Goal: Task Accomplishment & Management: Use online tool/utility

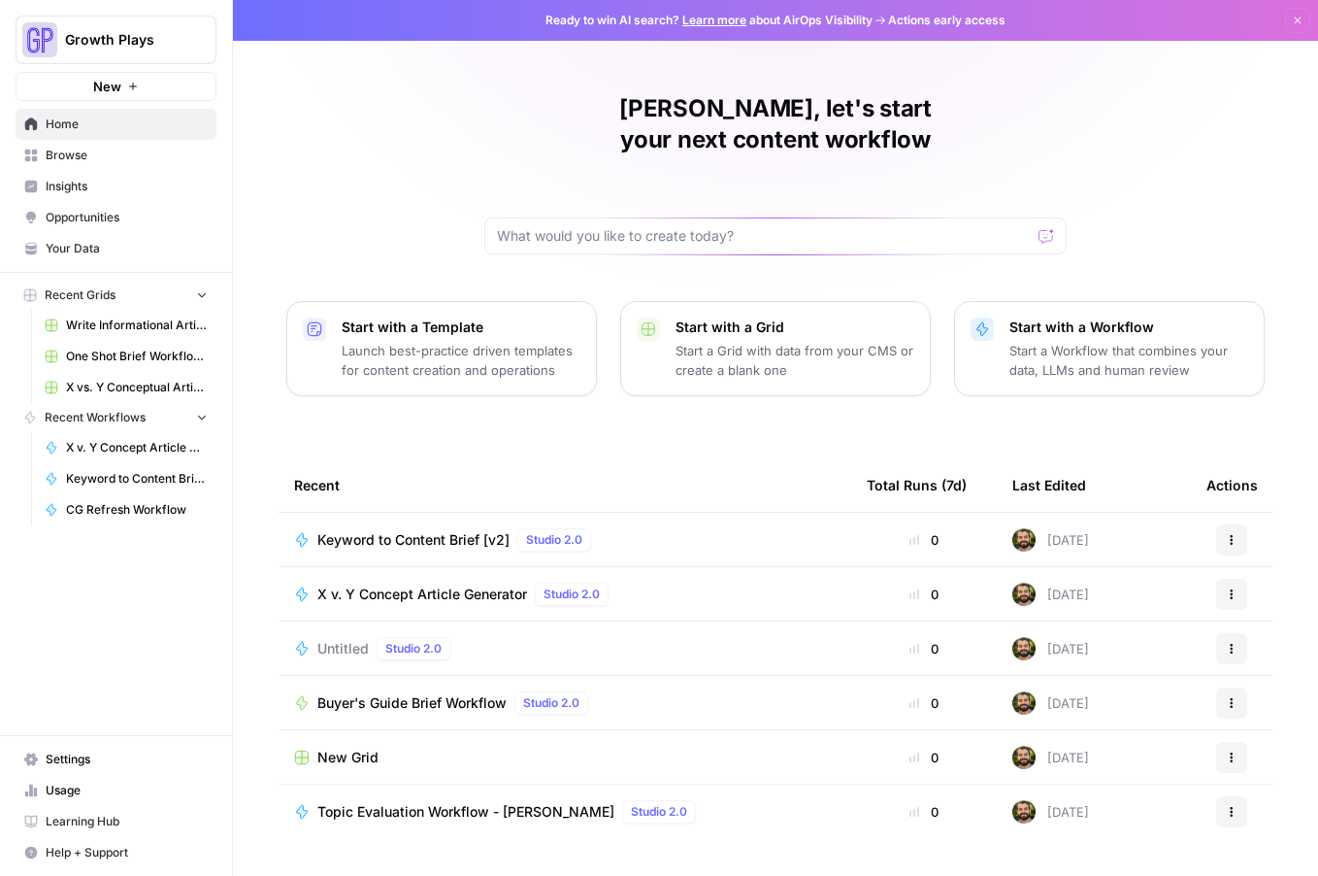
click at [127, 516] on span "CG Refresh Workflow" at bounding box center [137, 509] width 142 height 17
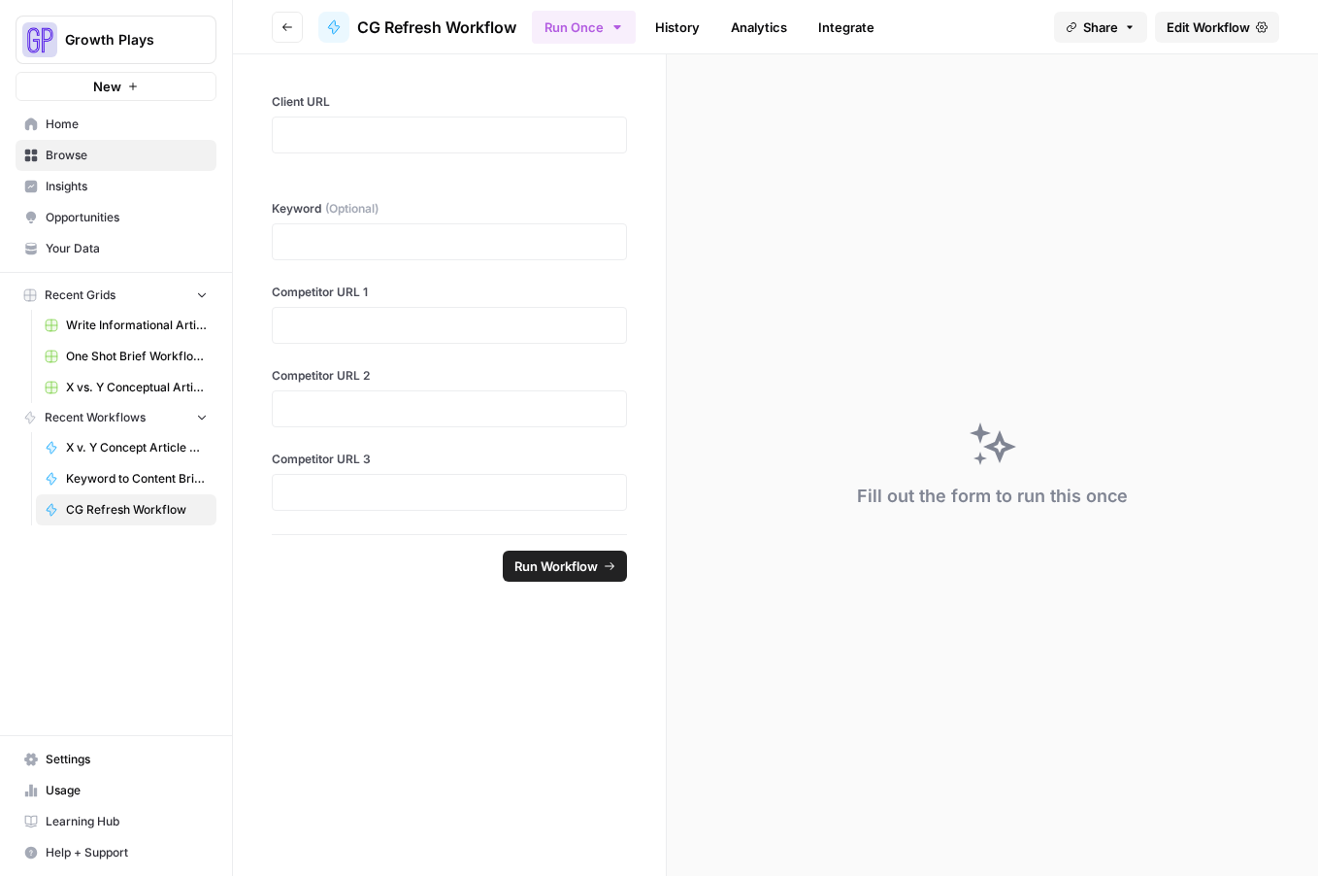
click at [1198, 13] on link "Edit Workflow" at bounding box center [1217, 27] width 124 height 31
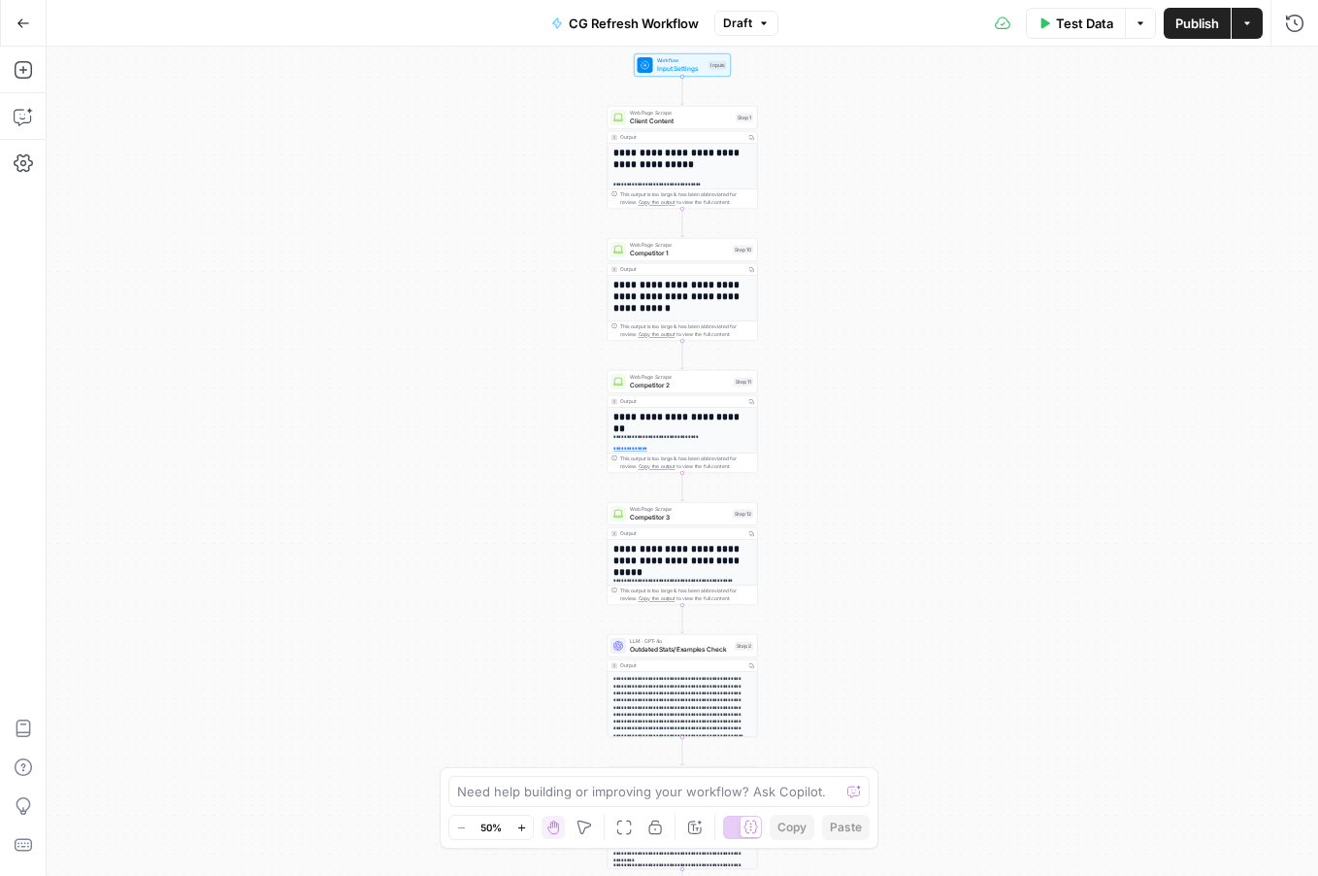
click at [517, 825] on icon "button" at bounding box center [521, 827] width 11 height 11
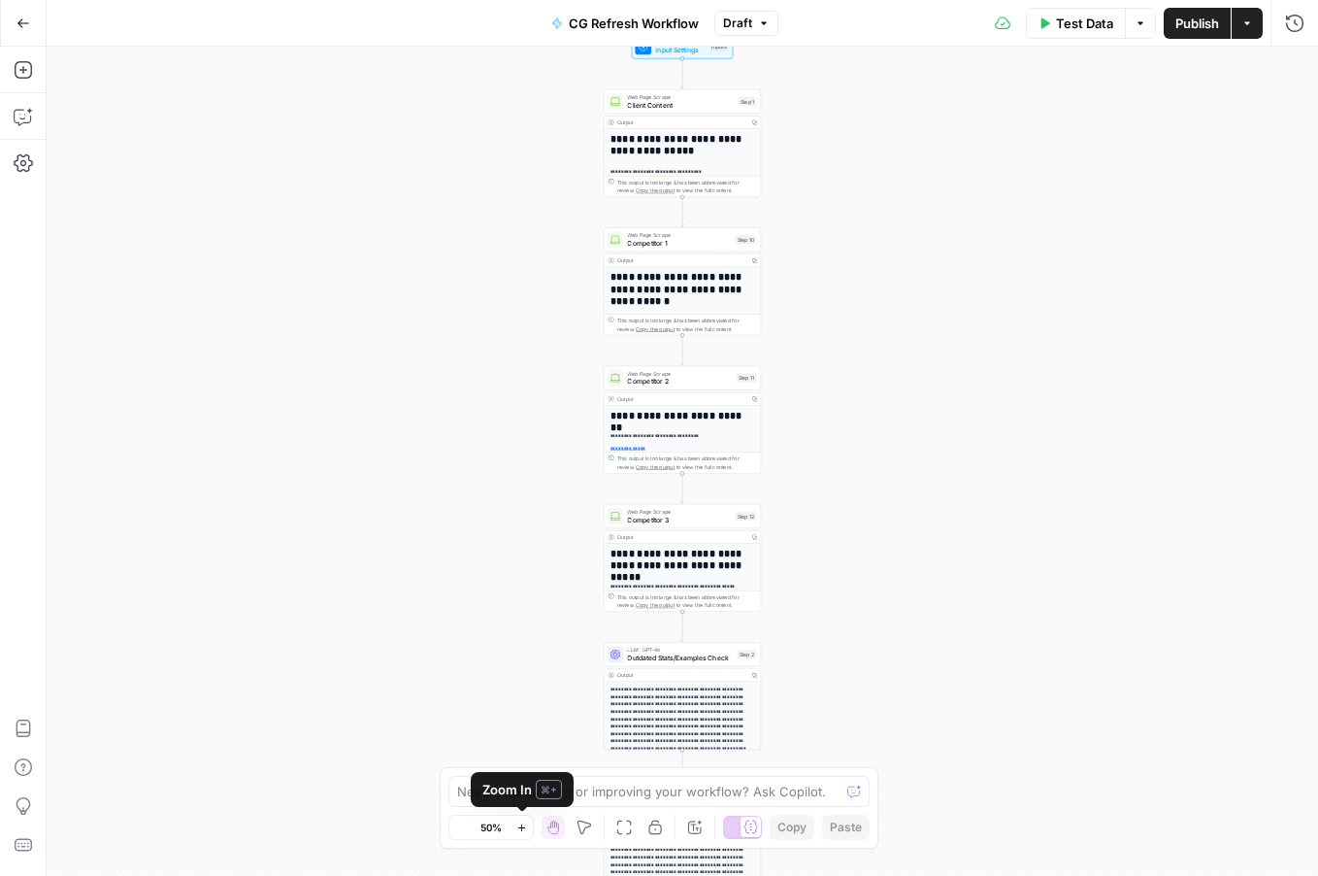
click at [517, 825] on icon "button" at bounding box center [521, 827] width 11 height 11
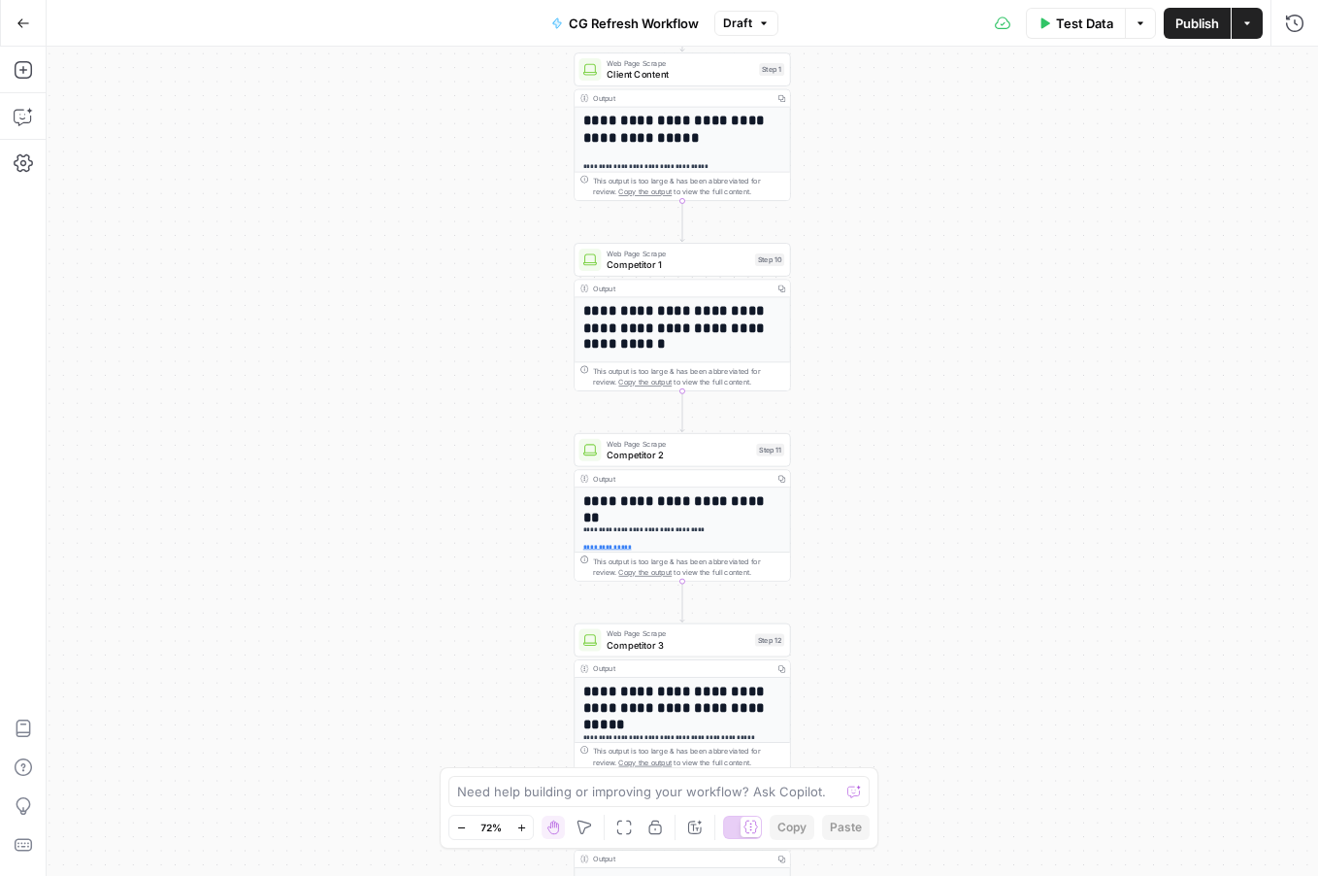
click at [515, 816] on button "Zoom In" at bounding box center [521, 826] width 23 height 23
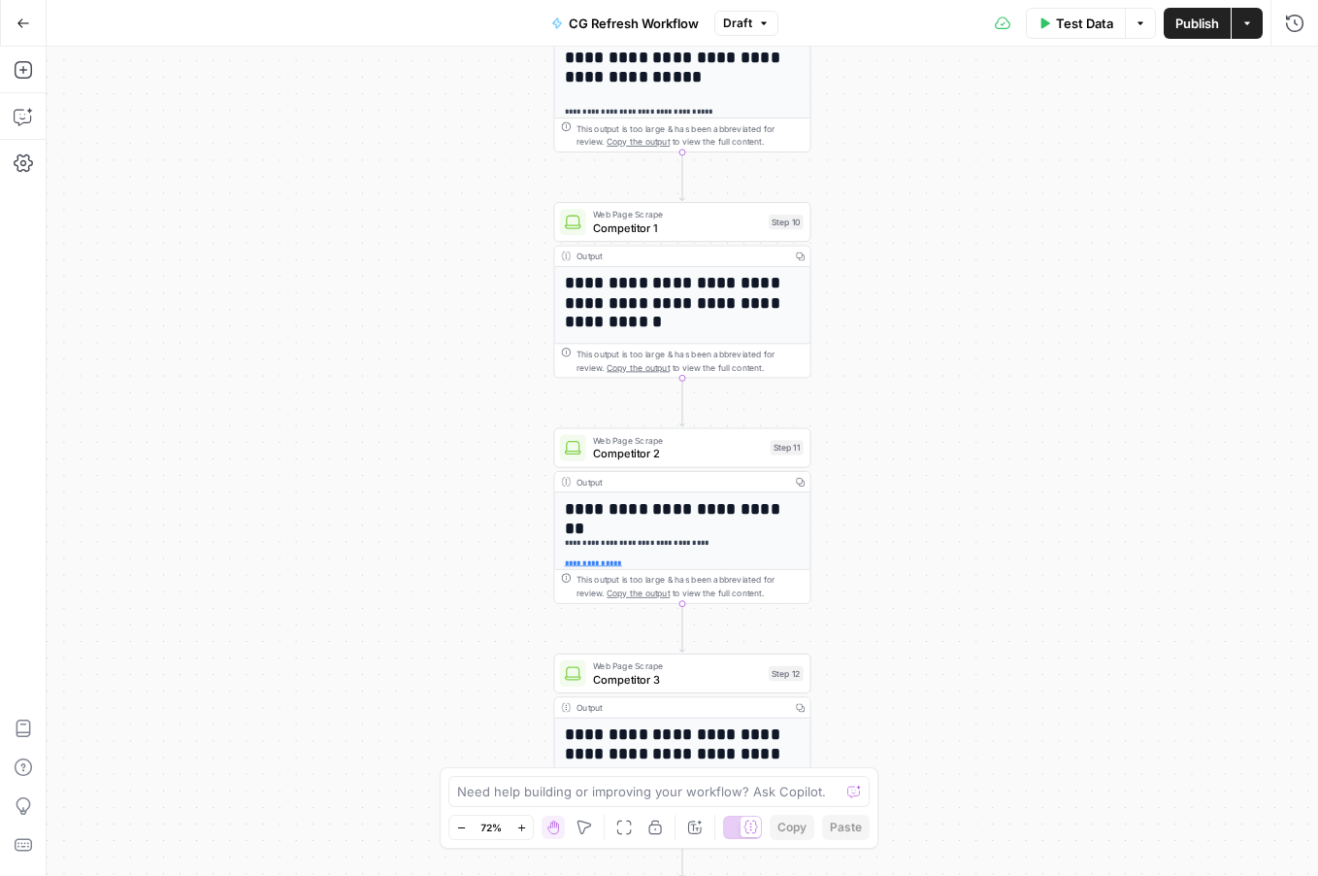
click at [518, 820] on button "Zoom In" at bounding box center [521, 826] width 23 height 23
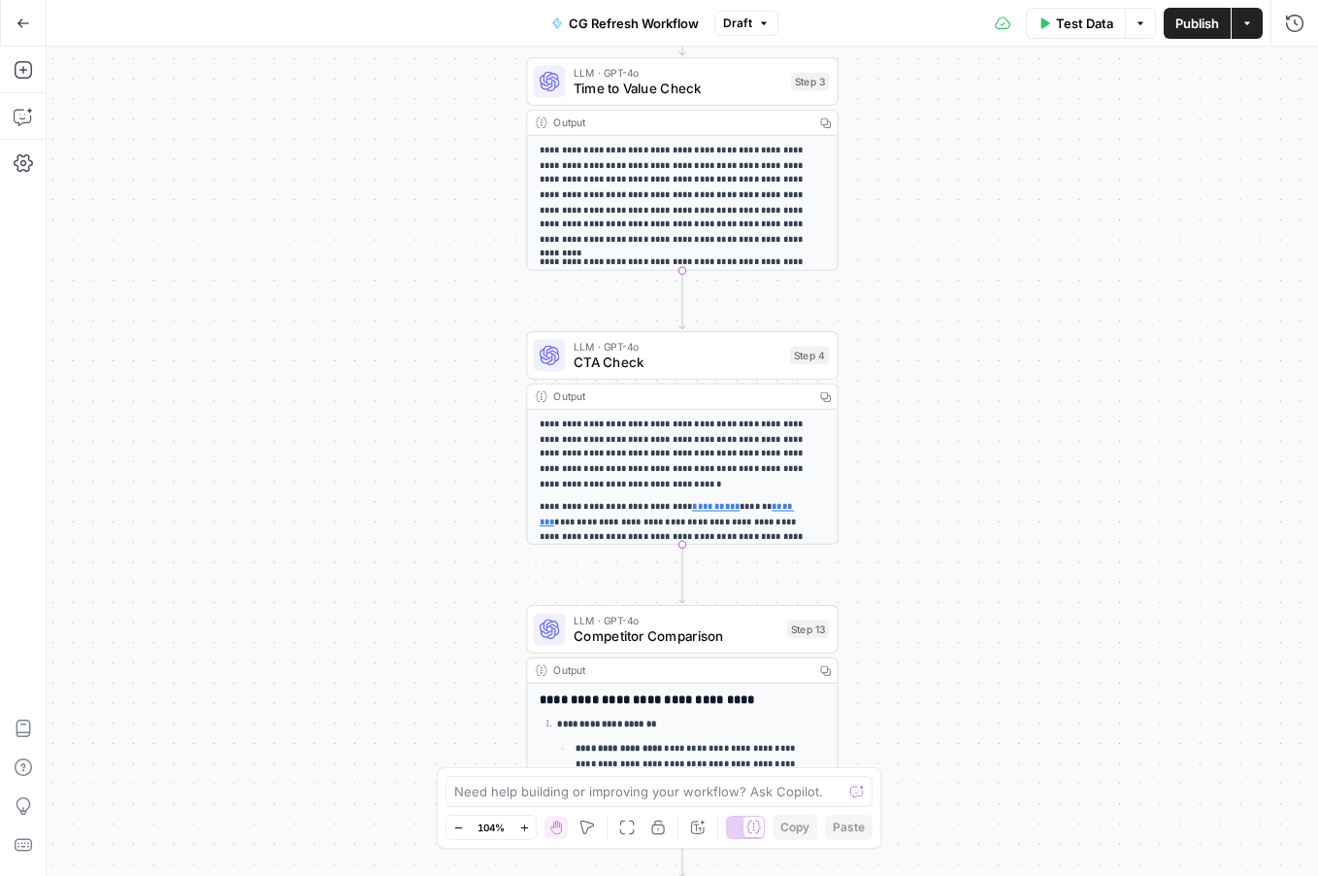
drag, startPoint x: 25, startPoint y: 22, endPoint x: 318, endPoint y: 16, distance: 293.2
click at [25, 21] on icon "button" at bounding box center [24, 24] width 14 height 14
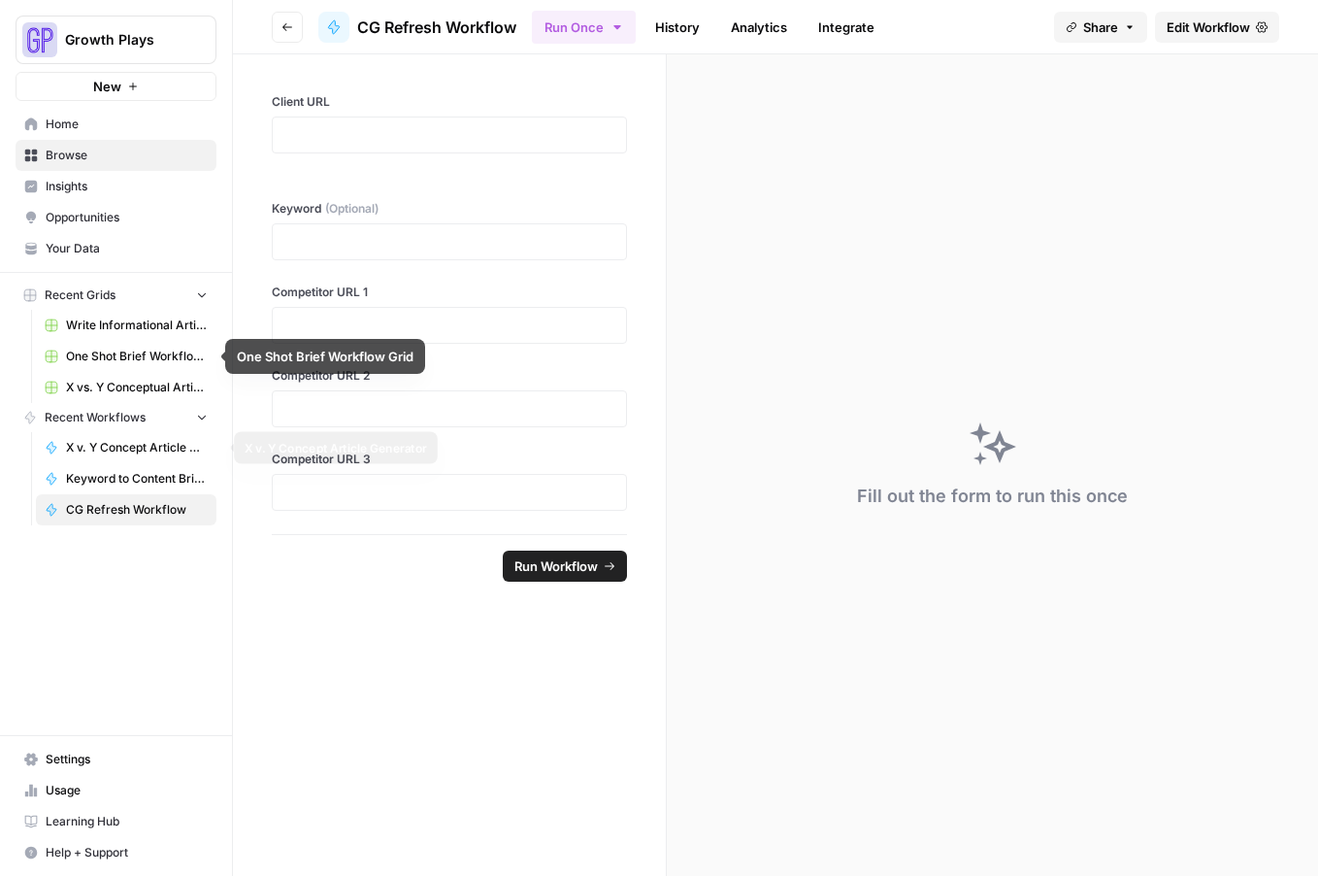
click at [127, 439] on span "X v. Y Concept Article Generator" at bounding box center [137, 447] width 142 height 17
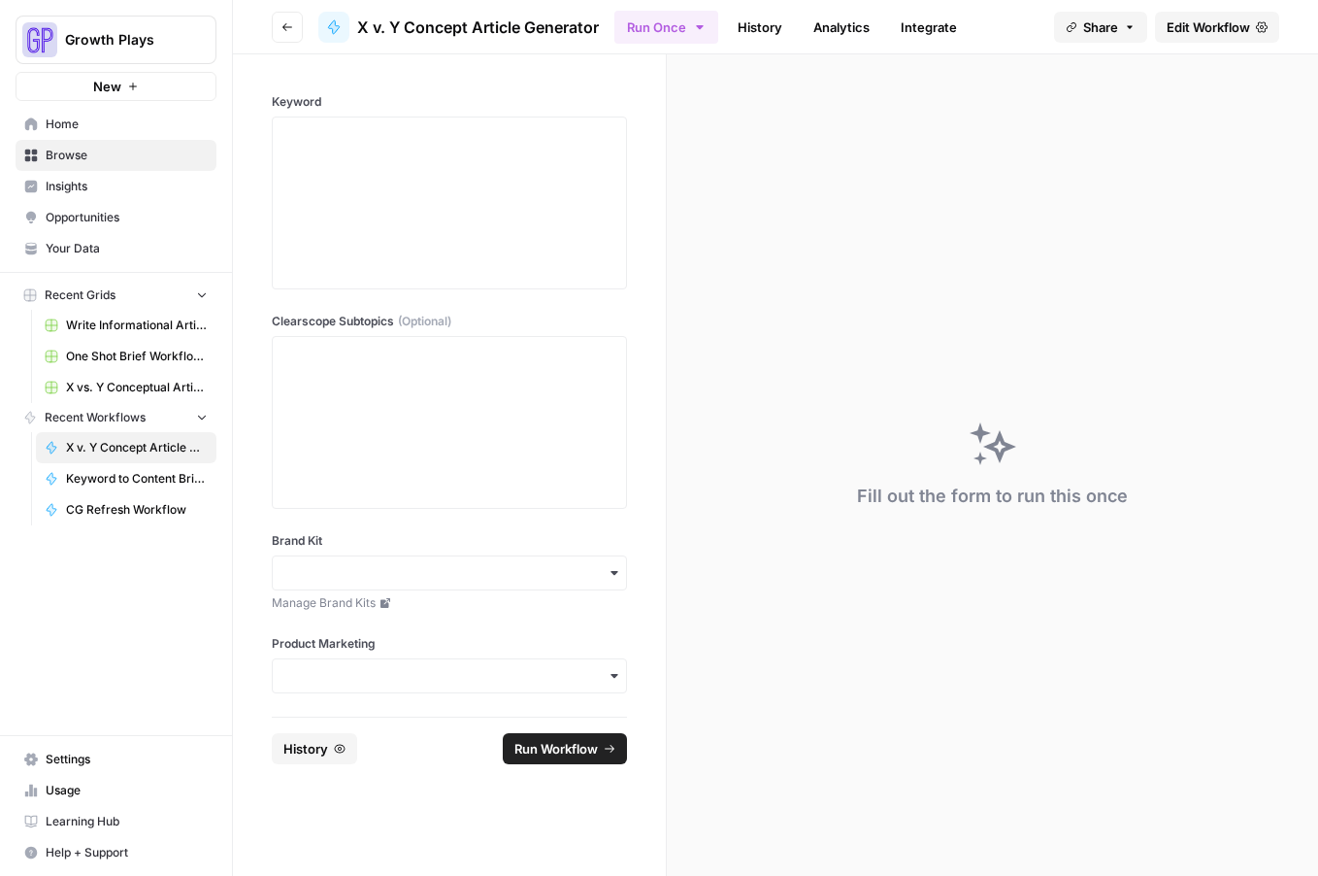
click at [1211, 24] on span "Edit Workflow" at bounding box center [1208, 26] width 83 height 19
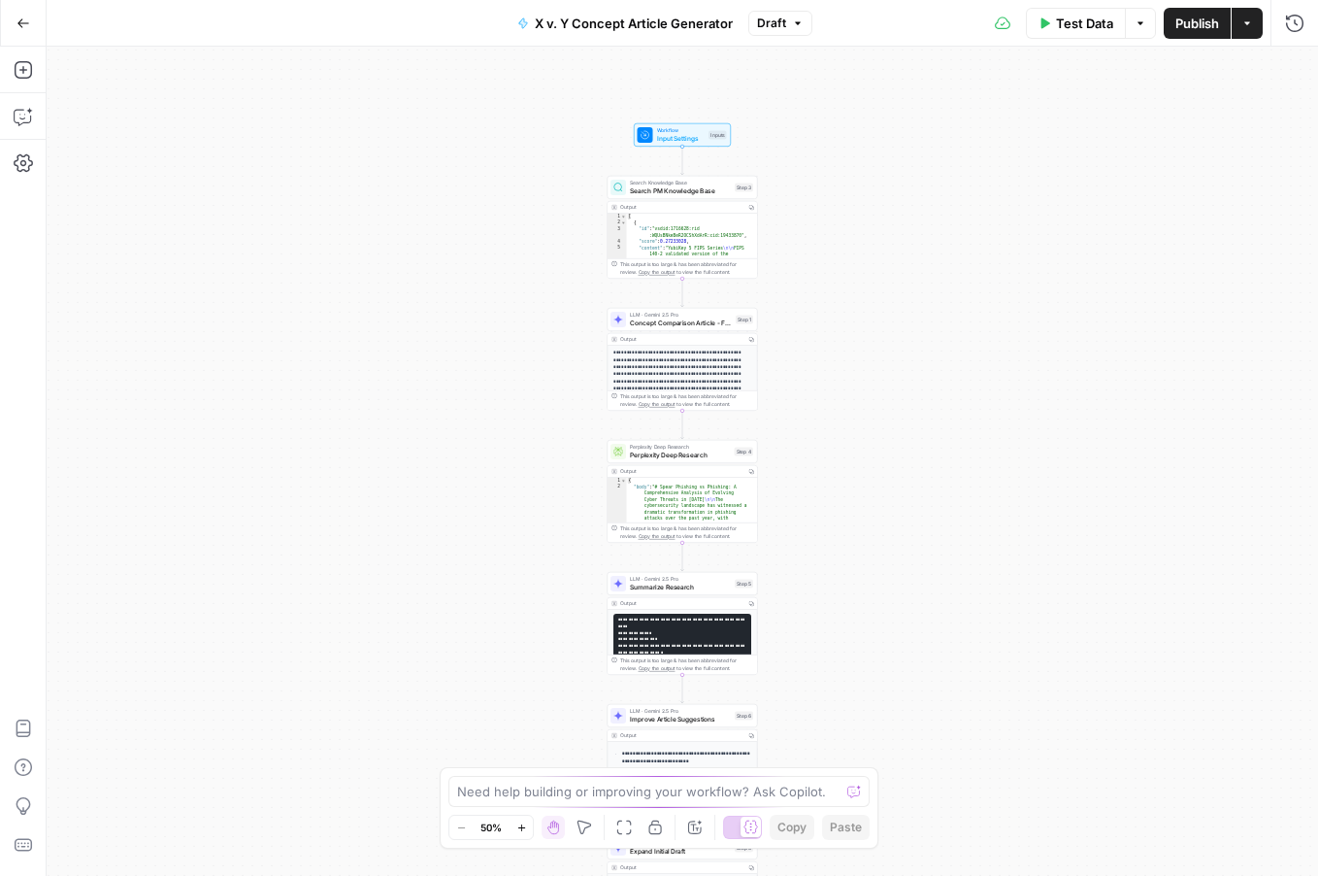
click at [524, 817] on button "Zoom In" at bounding box center [521, 826] width 23 height 23
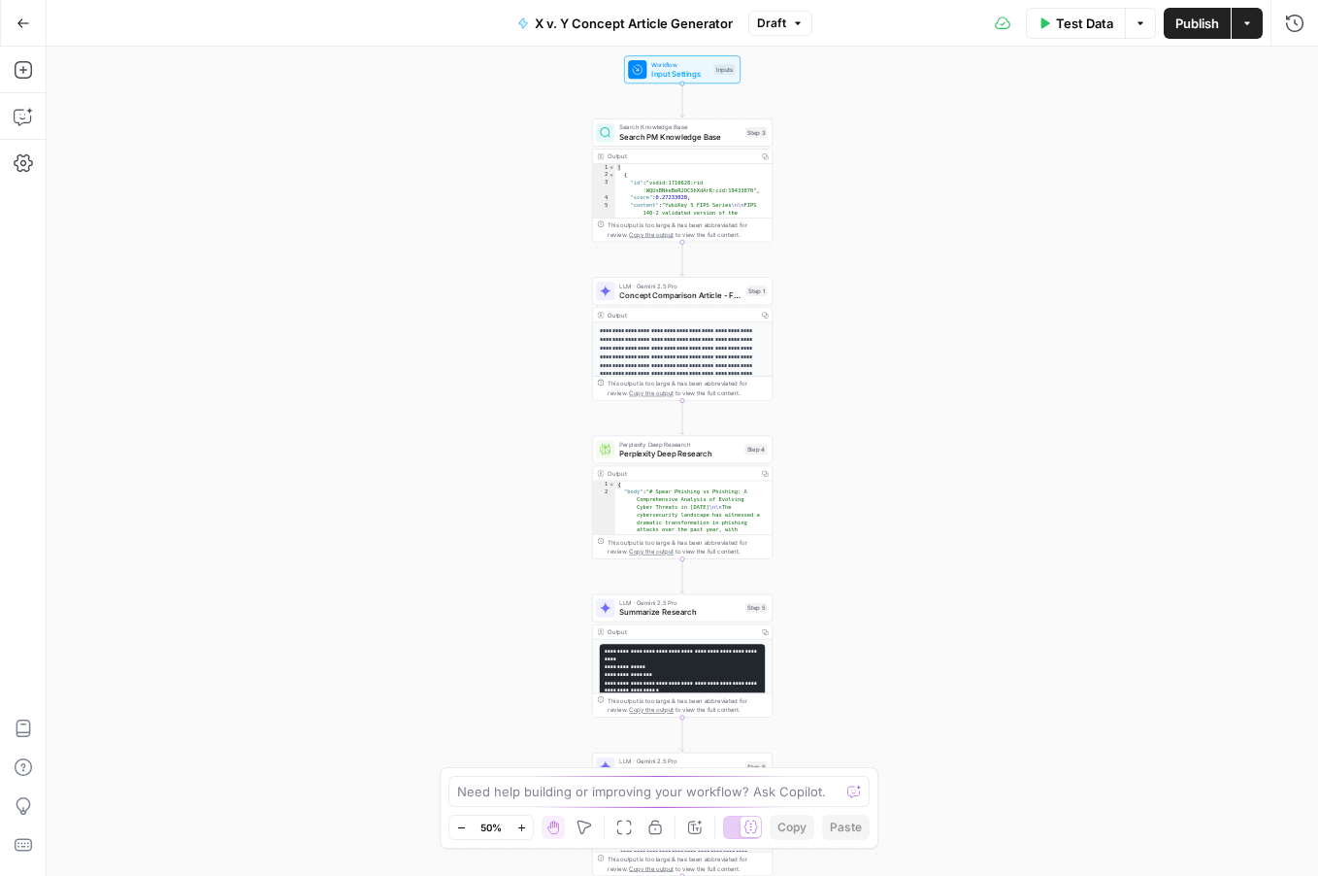
click at [524, 817] on button "Zoom In" at bounding box center [521, 826] width 23 height 23
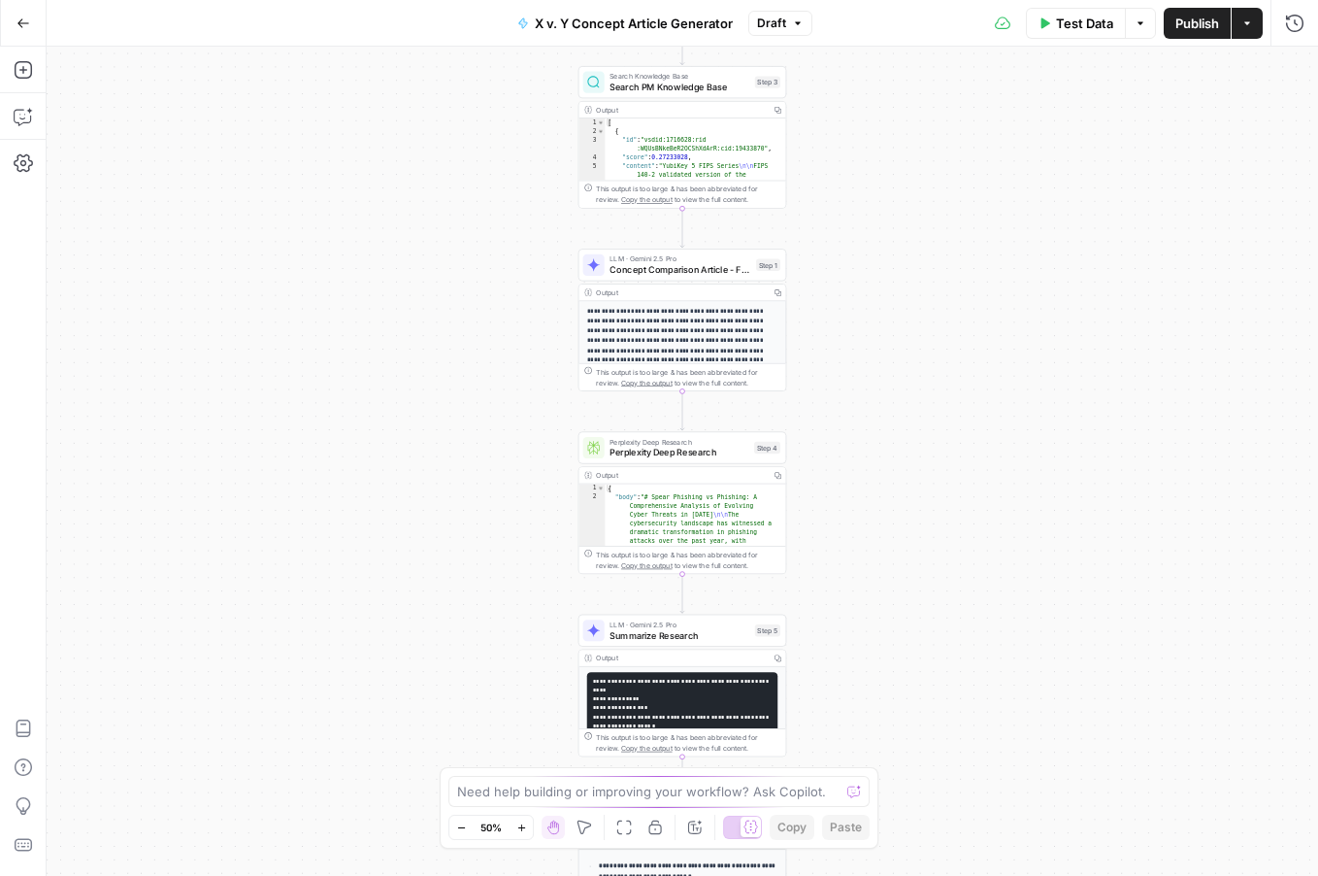
click at [524, 817] on button "Zoom In" at bounding box center [521, 826] width 23 height 23
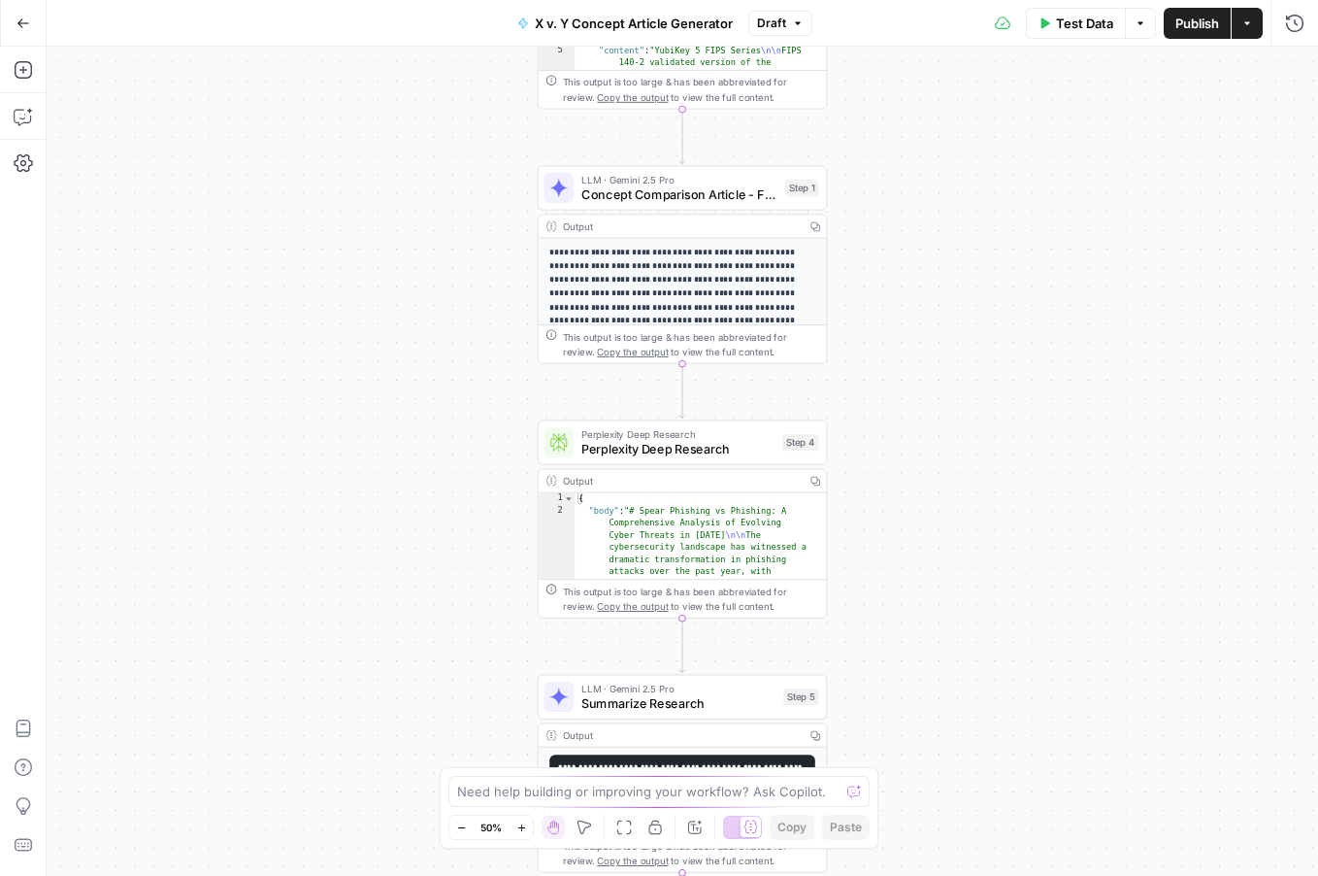
click at [524, 817] on button "Zoom In" at bounding box center [521, 826] width 23 height 23
click at [524, 816] on button "Zoom In" at bounding box center [521, 826] width 23 height 23
